Goal: Transaction & Acquisition: Download file/media

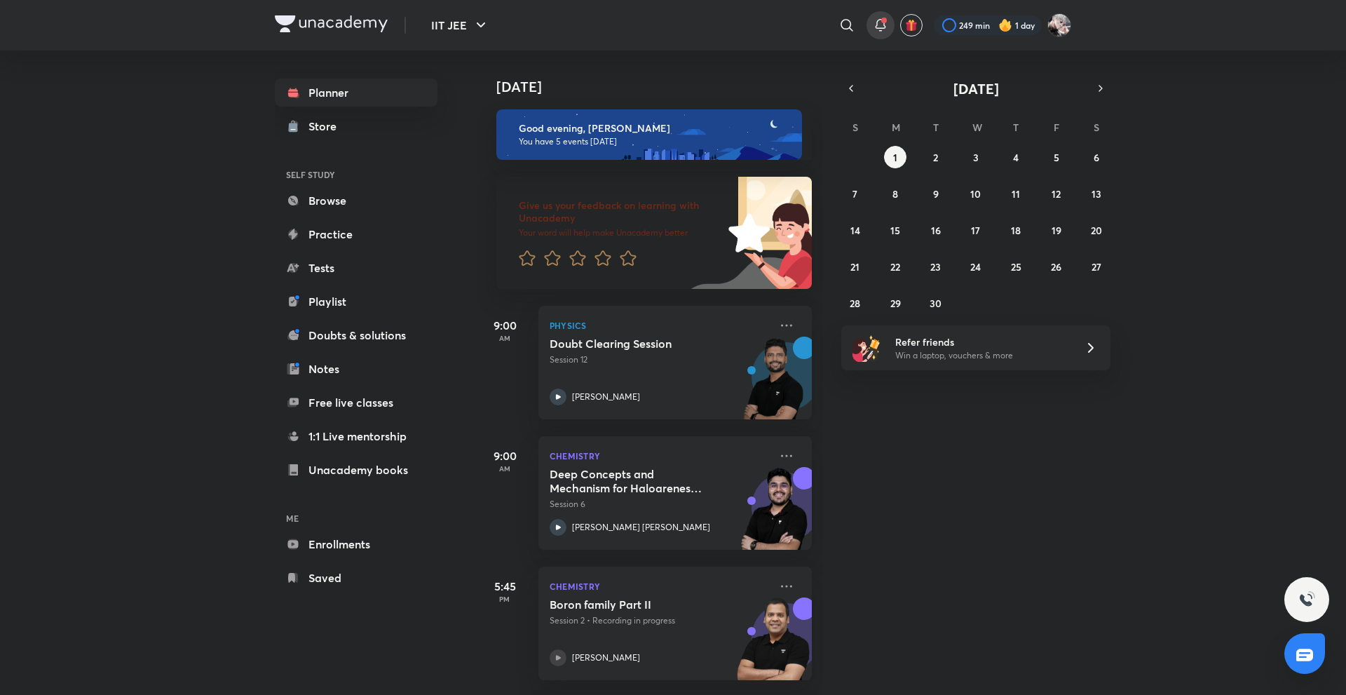
click at [889, 29] on div at bounding box center [881, 25] width 28 height 28
click at [889, 31] on div at bounding box center [881, 25] width 28 height 28
click at [872, 16] on div at bounding box center [881, 25] width 28 height 28
click at [887, 28] on icon at bounding box center [880, 25] width 17 height 17
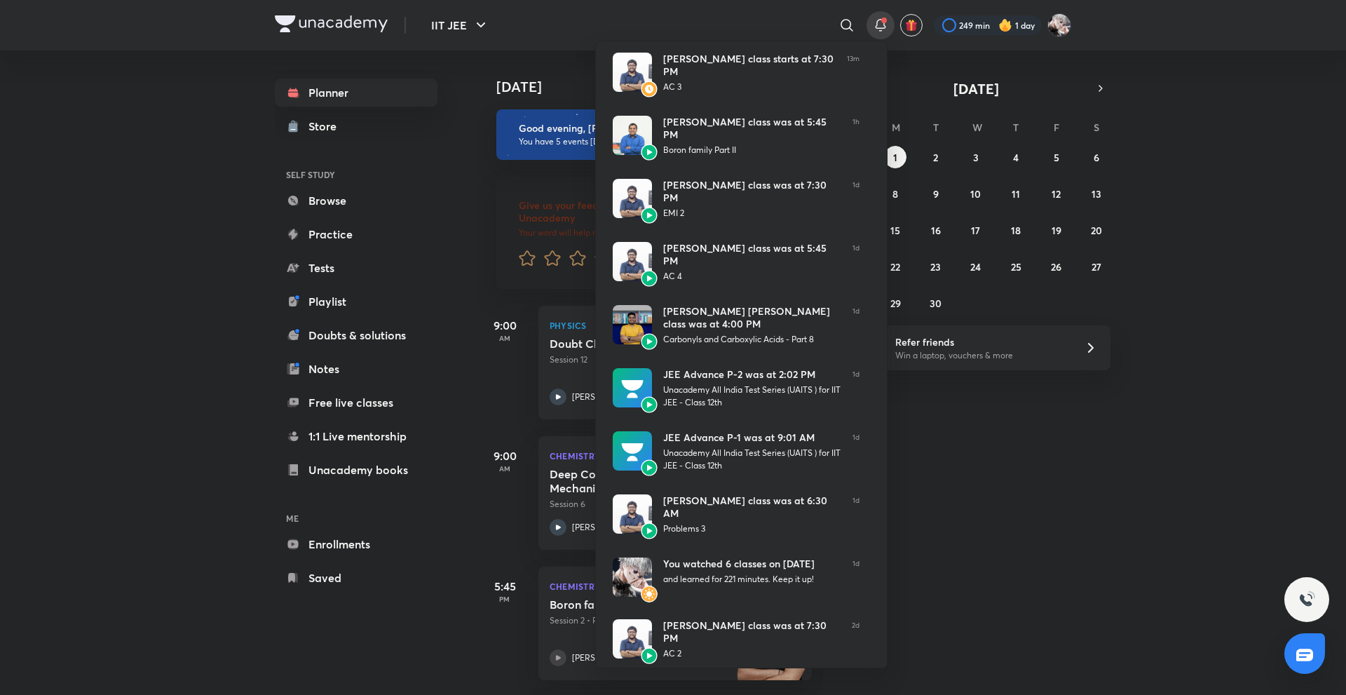
click at [536, 63] on div at bounding box center [673, 347] width 1346 height 695
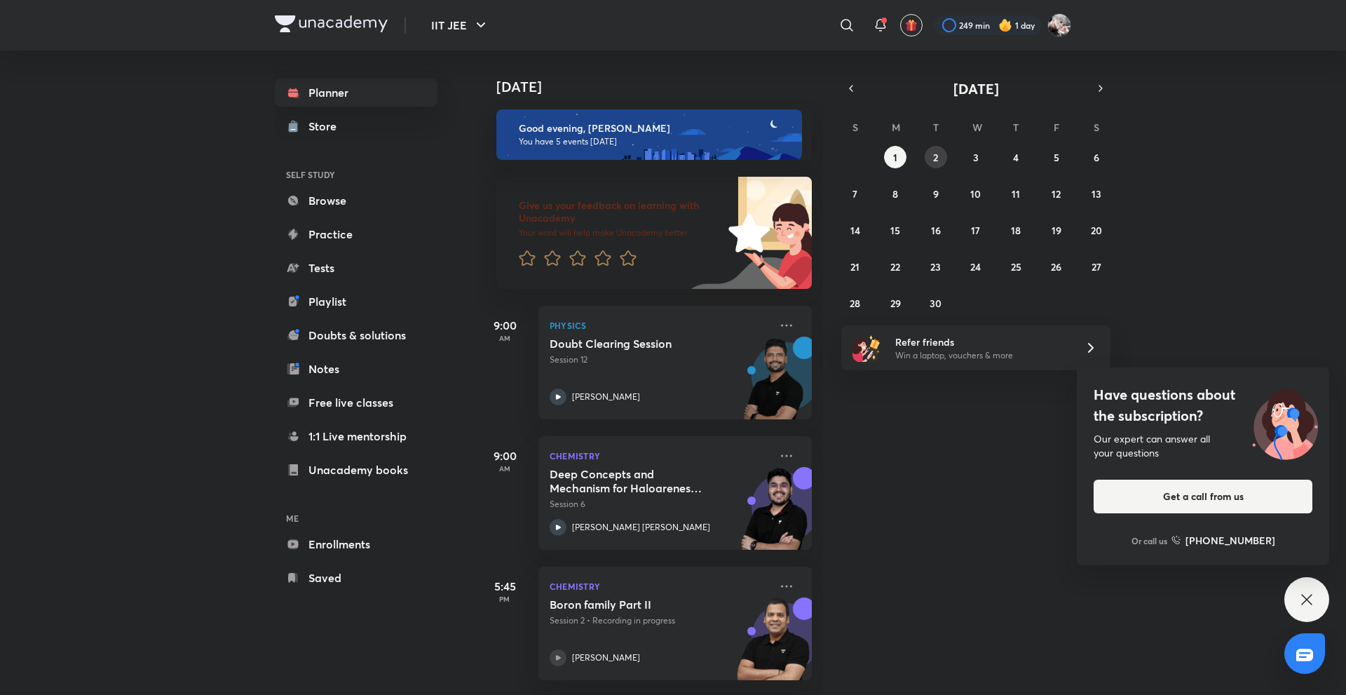
click at [933, 158] on abbr "2" at bounding box center [935, 157] width 5 height 13
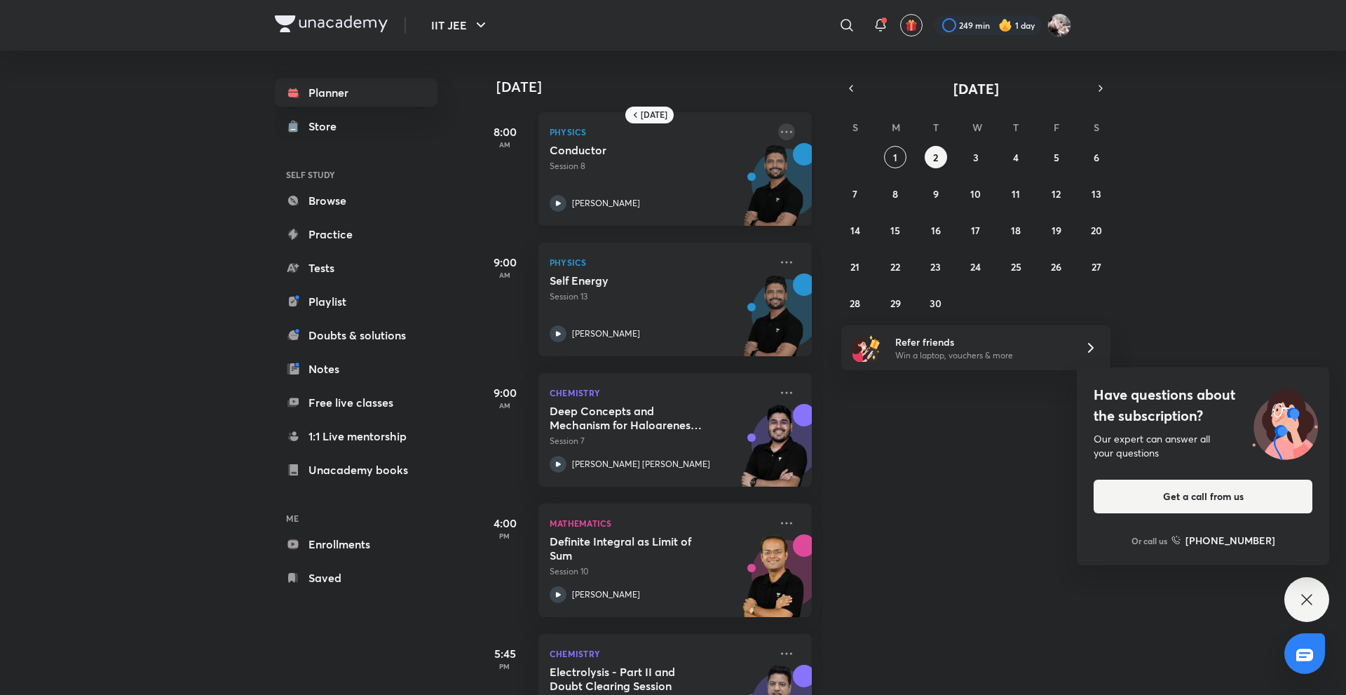
click at [781, 132] on icon at bounding box center [786, 131] width 11 height 2
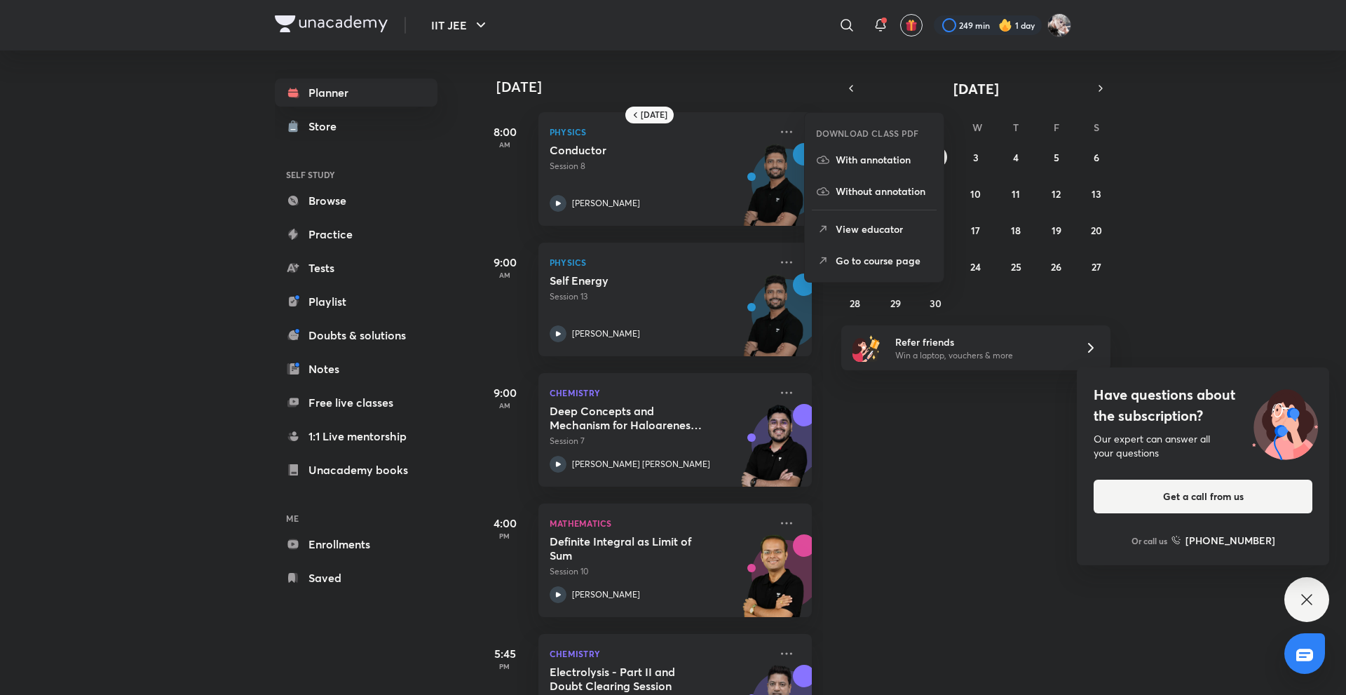
click at [827, 254] on icon at bounding box center [823, 261] width 14 height 14
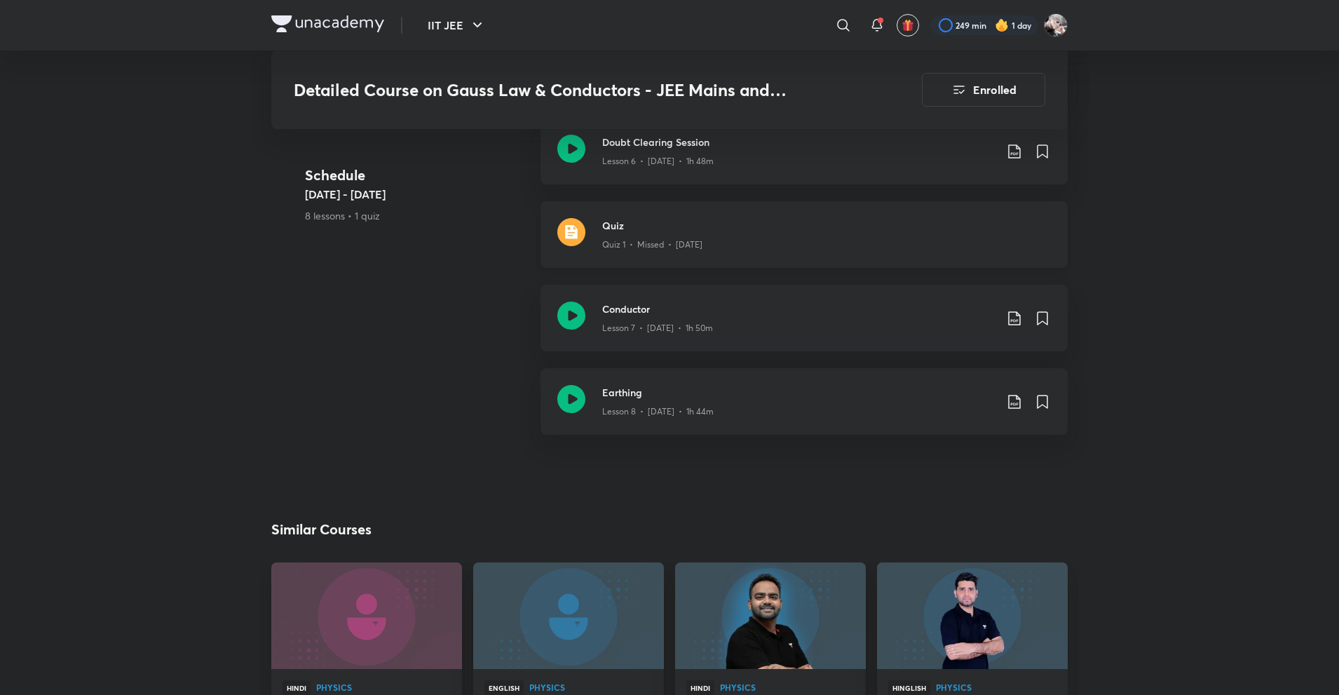
scroll to position [1189, 0]
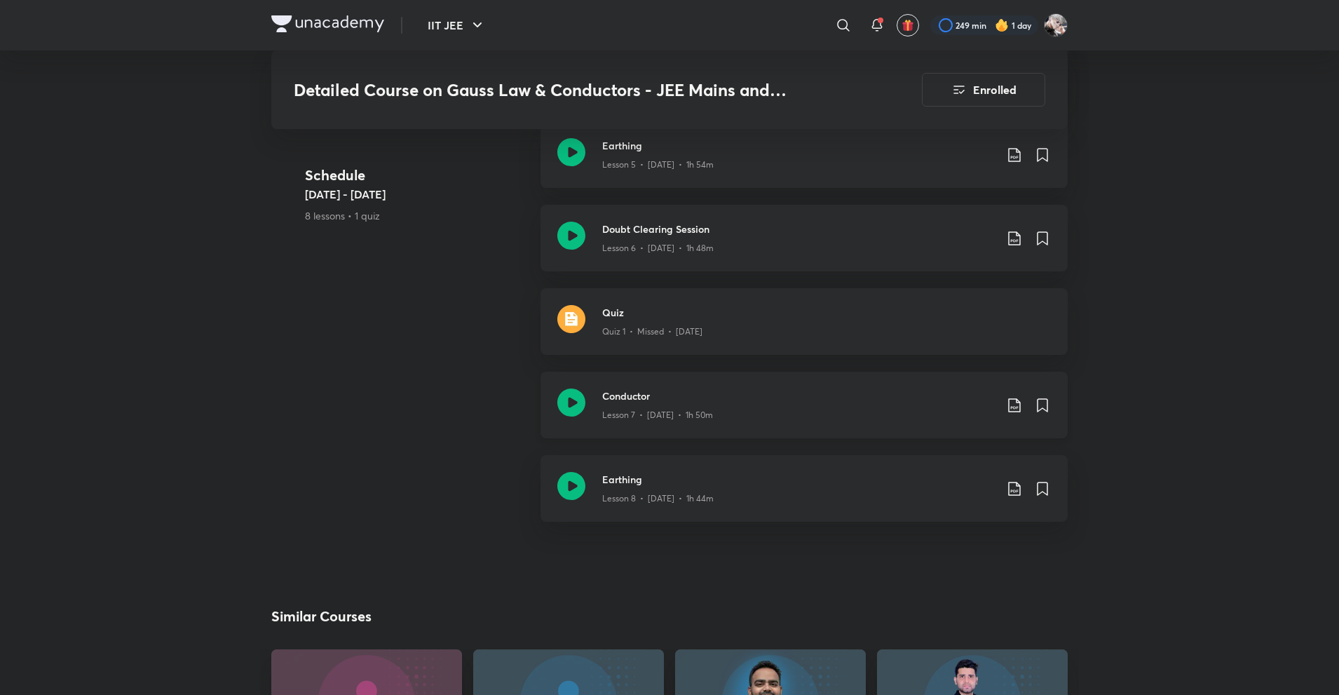
click at [1011, 397] on icon at bounding box center [1014, 405] width 17 height 17
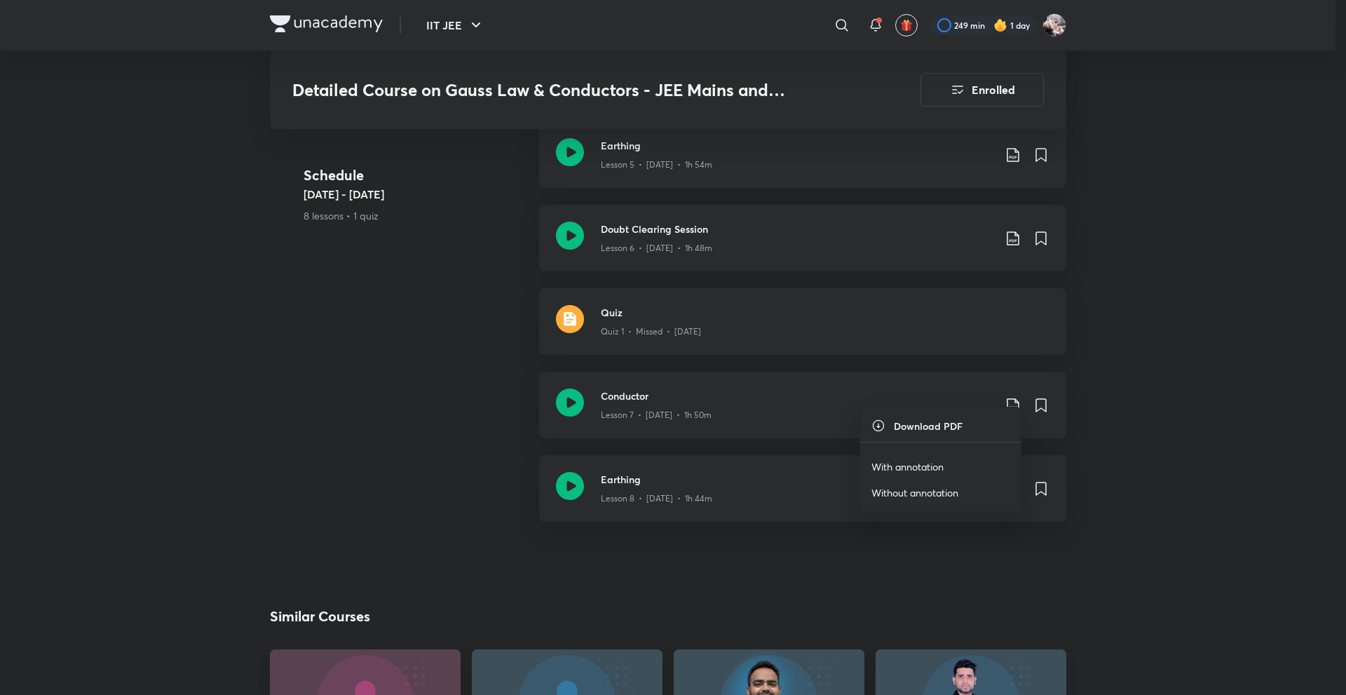
click at [938, 465] on p "With annotation" at bounding box center [908, 466] width 72 height 15
